Goal: Task Accomplishment & Management: Use online tool/utility

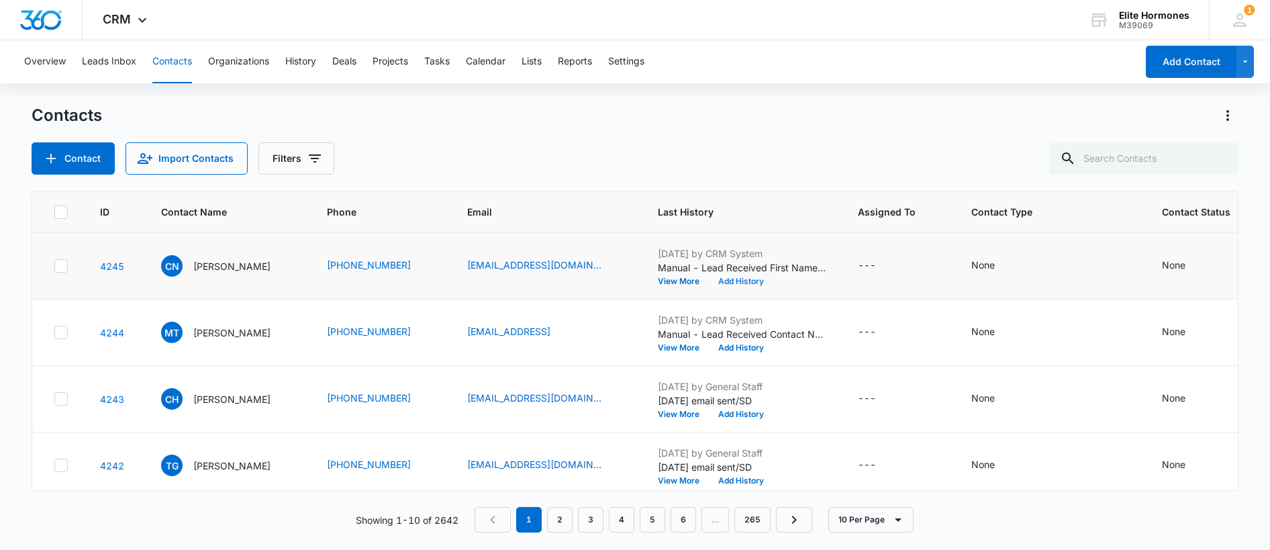
click at [734, 278] on button "Add History" at bounding box center [741, 281] width 64 height 8
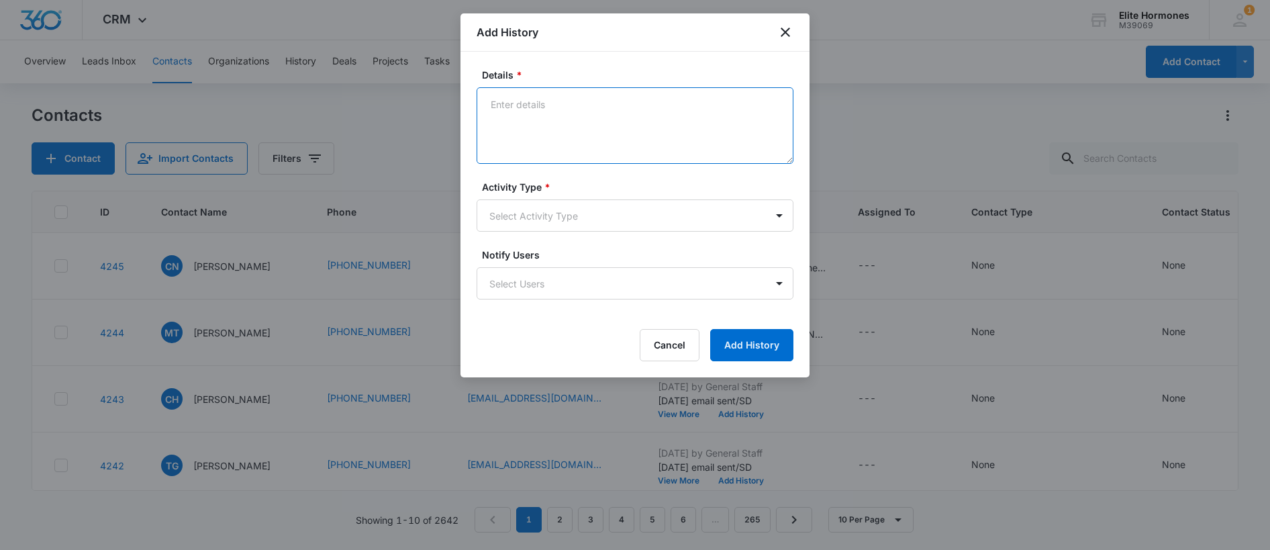
click at [527, 111] on textarea "Details *" at bounding box center [634, 125] width 317 height 77
type textarea "10/14/25 email sent/SD"
click at [615, 208] on body "CRM Apps Reputation Websites Forms CRM Email Social Content Ads Intelligence Fi…" at bounding box center [635, 275] width 1270 height 550
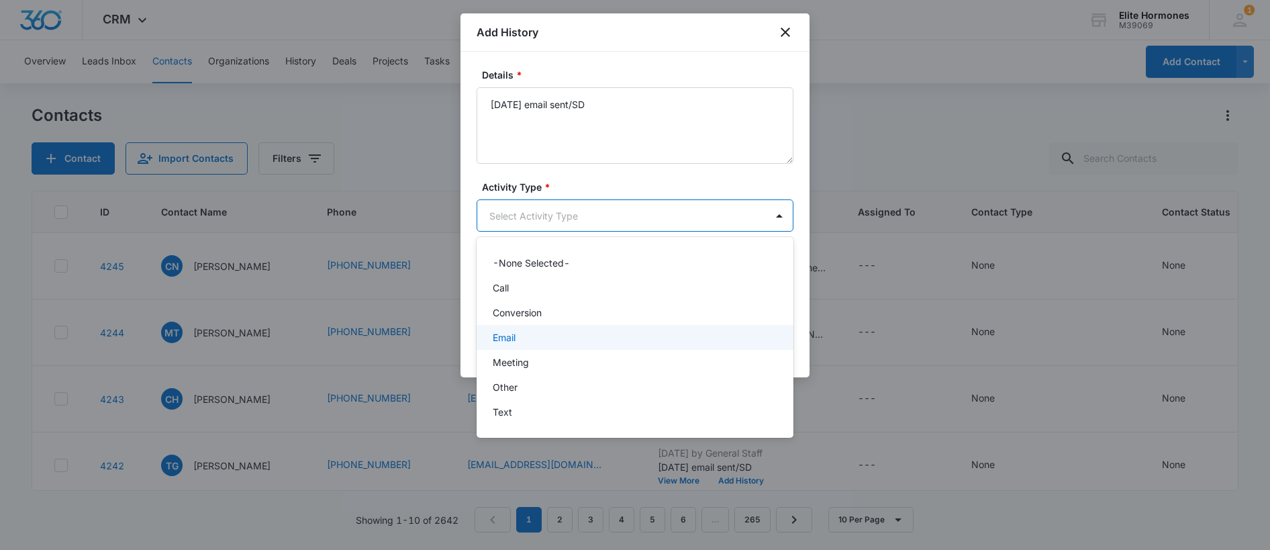
click at [612, 330] on div "Email" at bounding box center [634, 337] width 282 height 14
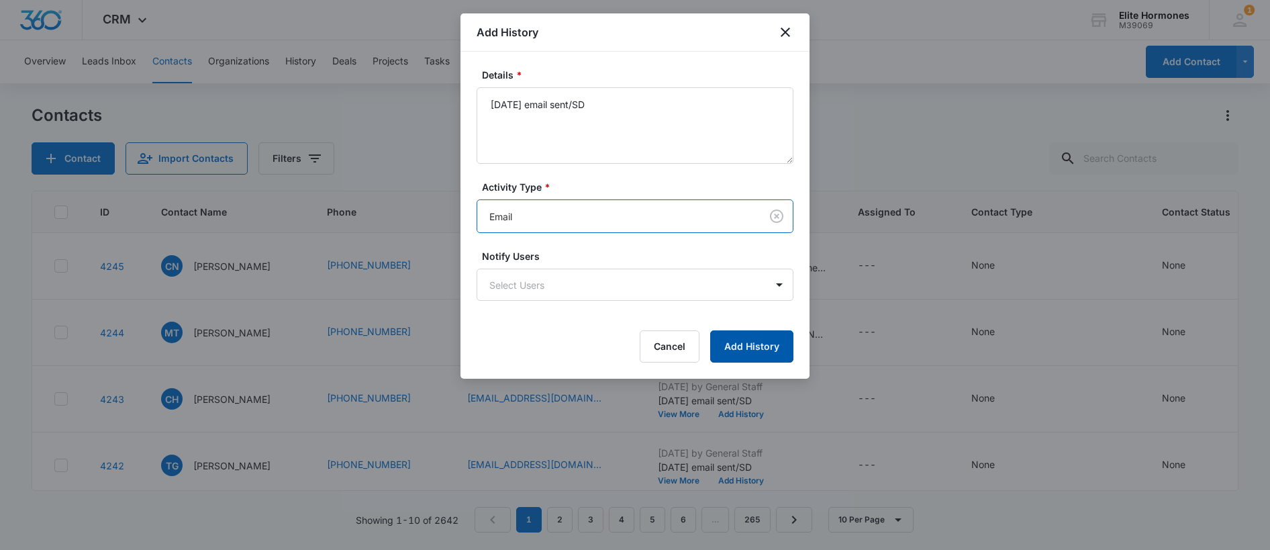
click at [754, 338] on button "Add History" at bounding box center [751, 346] width 83 height 32
